Goal: Task Accomplishment & Management: Manage account settings

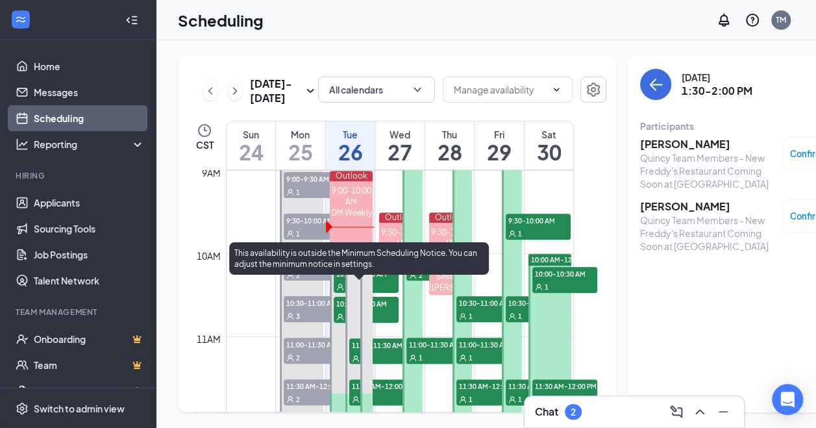
scroll to position [768, 0]
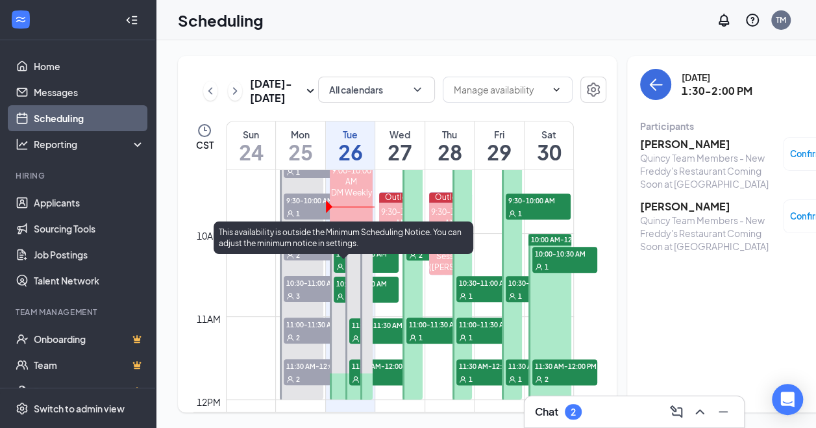
click at [336, 273] on div "1" at bounding box center [366, 266] width 65 height 13
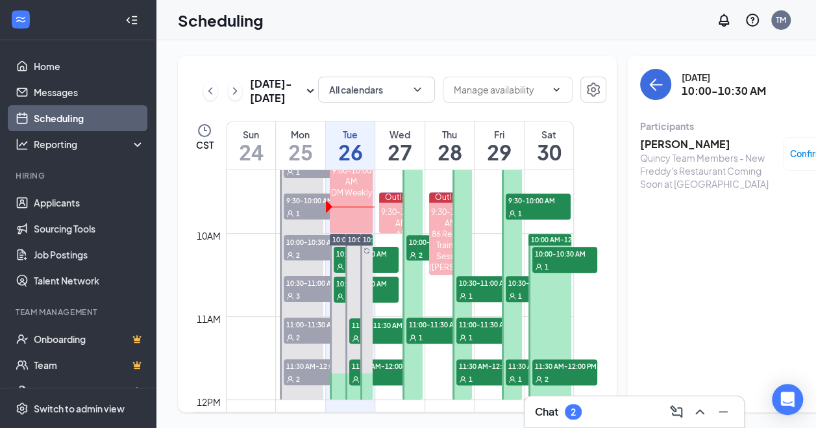
click at [359, 314] on div "10:00 AM-12:00 PM" at bounding box center [366, 316] width 16 height 166
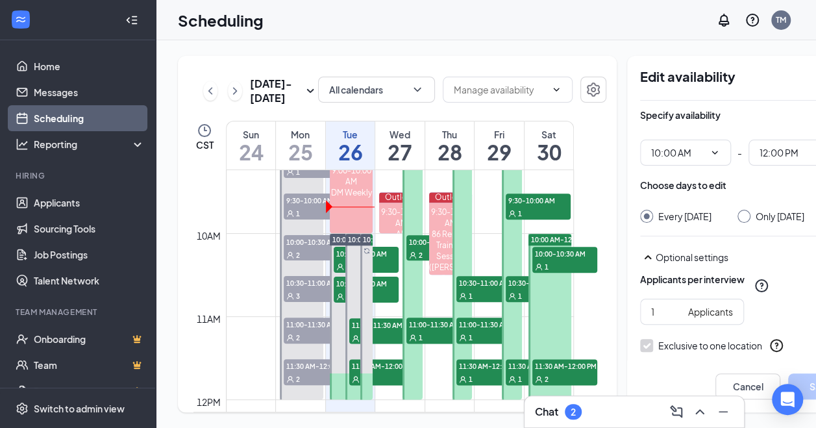
click at [353, 331] on span "11:00-11:30 AM" at bounding box center [381, 324] width 65 height 13
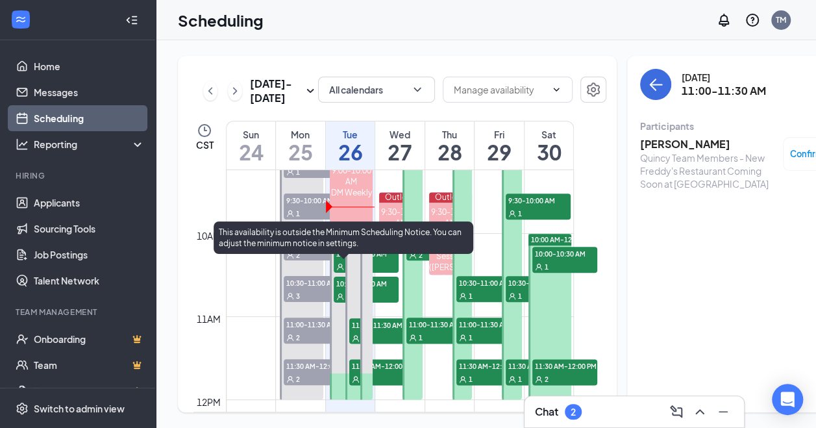
click at [338, 301] on icon "User" at bounding box center [340, 297] width 8 height 8
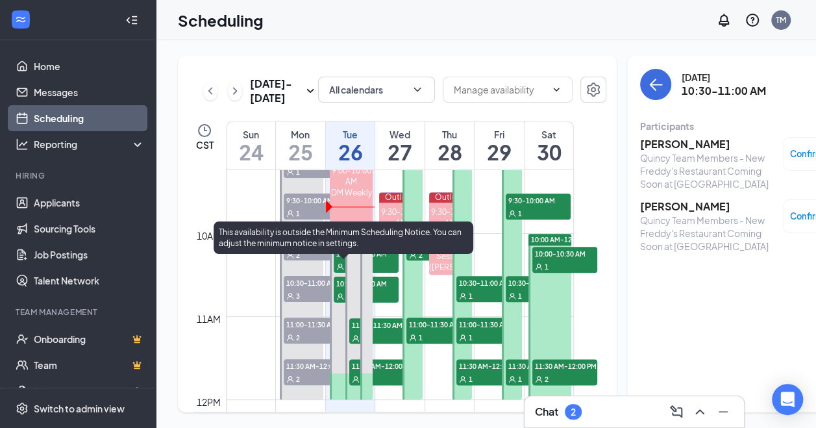
click at [342, 260] on span "10:00-10:30 AM" at bounding box center [366, 253] width 65 height 13
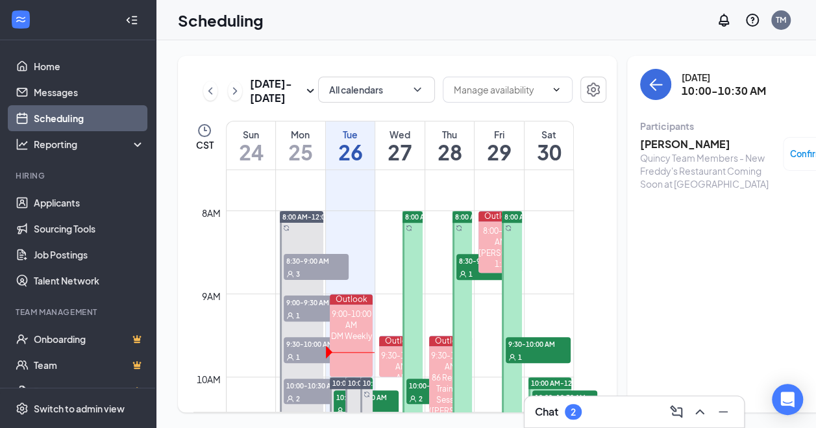
scroll to position [703, 0]
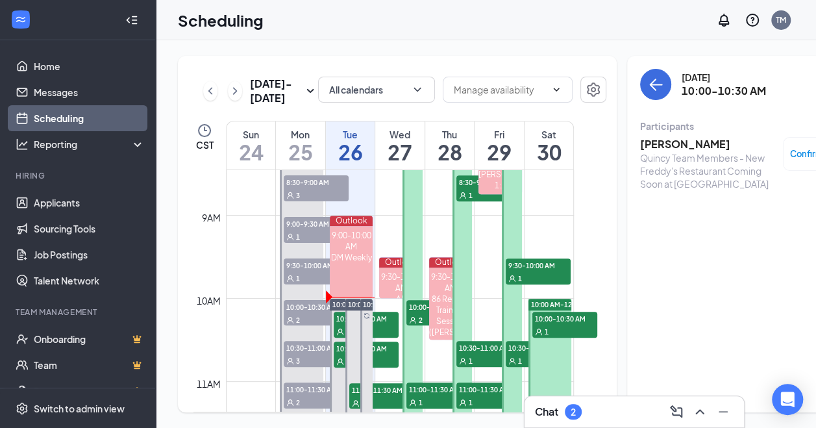
click at [682, 137] on h3 "[PERSON_NAME]" at bounding box center [708, 144] width 136 height 14
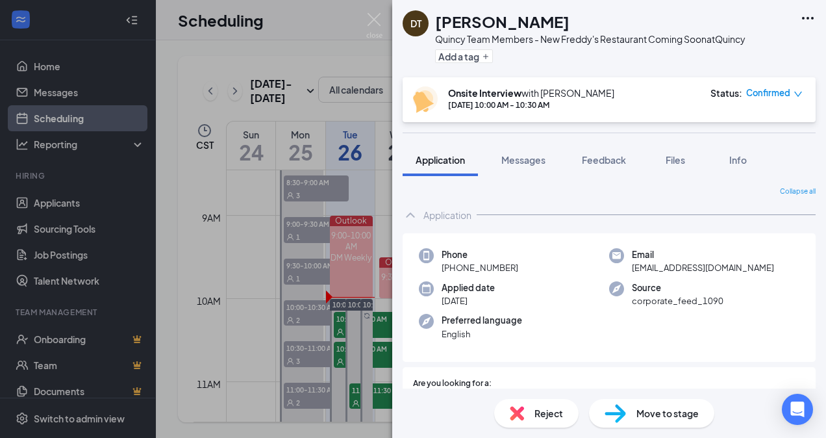
click at [685, 158] on span "Files" at bounding box center [675, 160] width 19 height 12
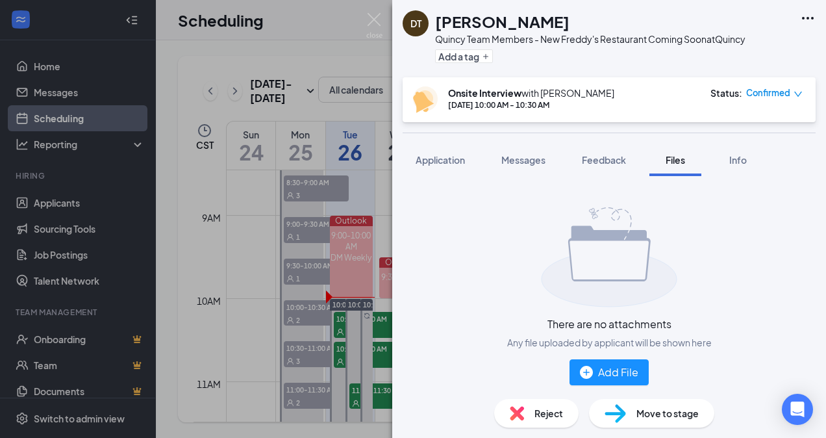
click at [513, 266] on div "There are no attachments Any file uploaded by applicant will be shown here Add …" at bounding box center [609, 296] width 413 height 220
drag, startPoint x: 177, startPoint y: 44, endPoint x: 186, endPoint y: 44, distance: 8.4
click at [179, 44] on div "DT [PERSON_NAME] Team Members - New Freddy's Restaurant Coming Soon at [GEOGRAP…" at bounding box center [413, 219] width 826 height 438
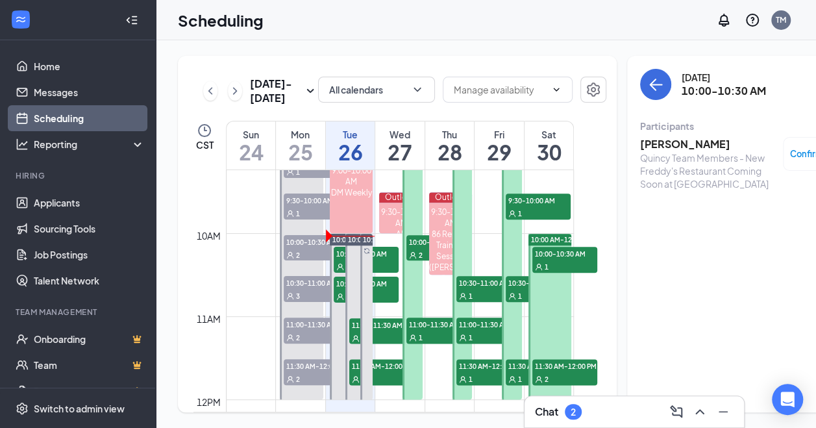
scroll to position [833, 0]
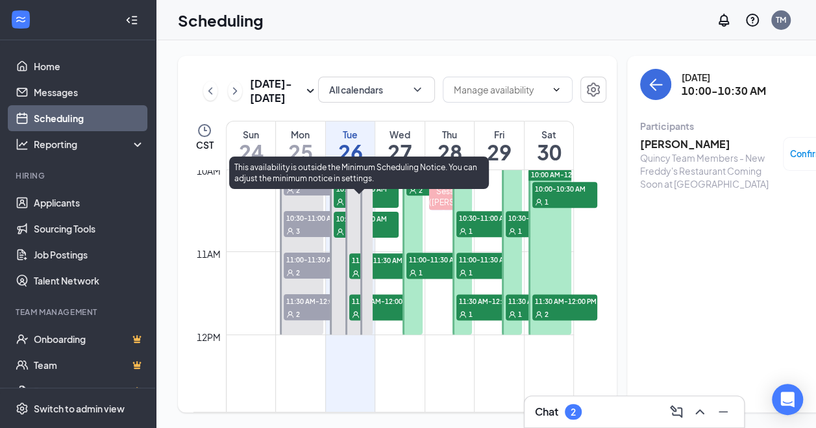
click at [340, 235] on icon "User" at bounding box center [340, 232] width 6 height 6
